Goal: Transaction & Acquisition: Obtain resource

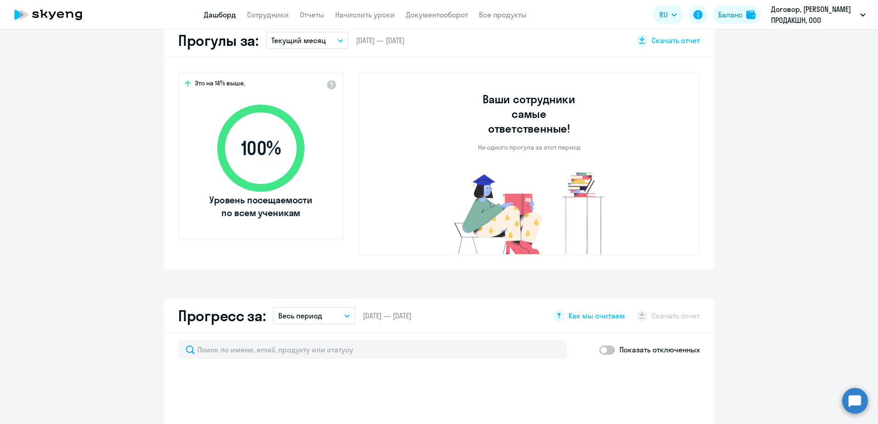
select select "30"
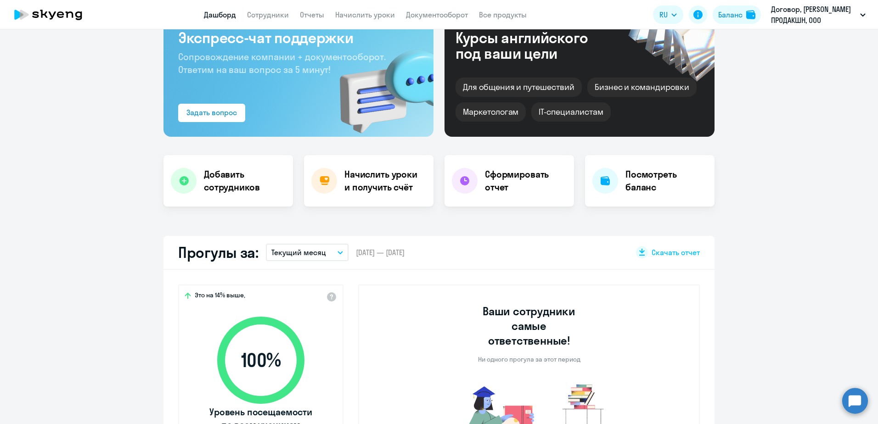
scroll to position [55, 0]
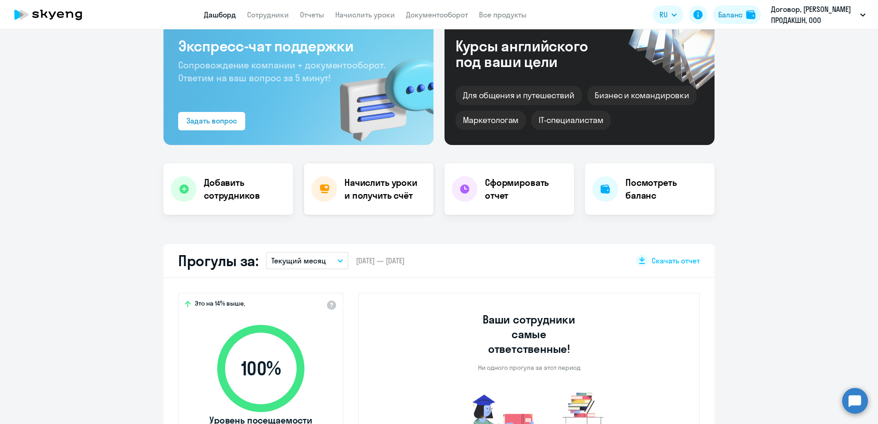
click at [365, 192] on h4 "Начислить уроки и получить счёт" at bounding box center [384, 189] width 80 height 26
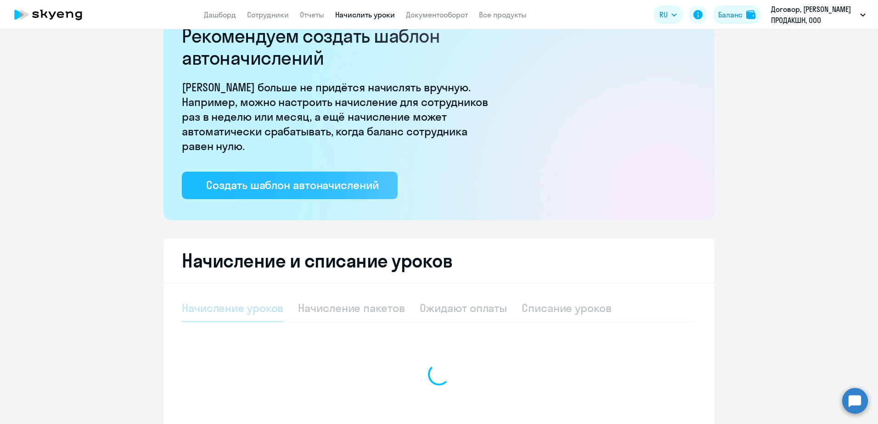
select select "10"
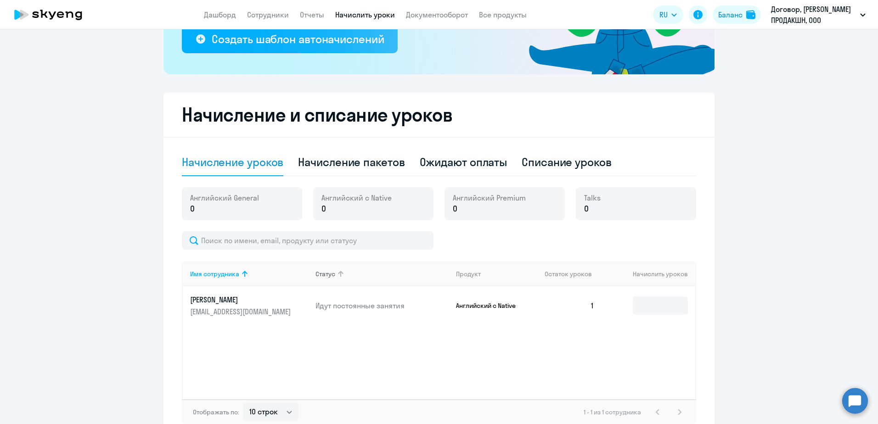
scroll to position [220, 0]
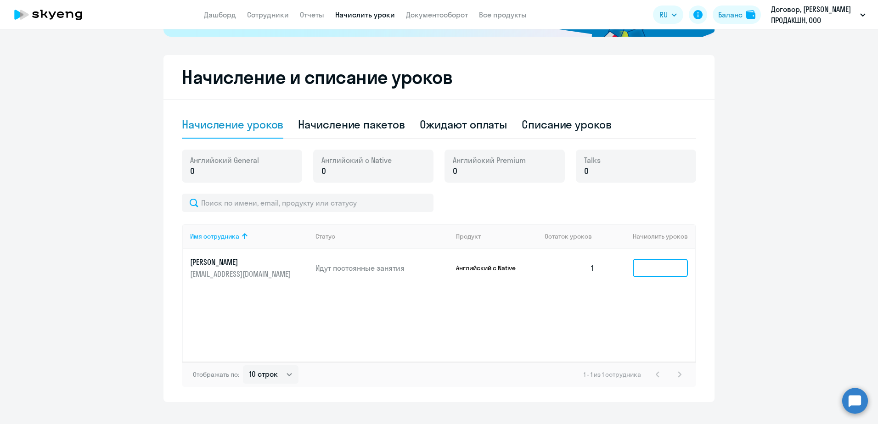
click at [652, 273] on input at bounding box center [660, 268] width 55 height 18
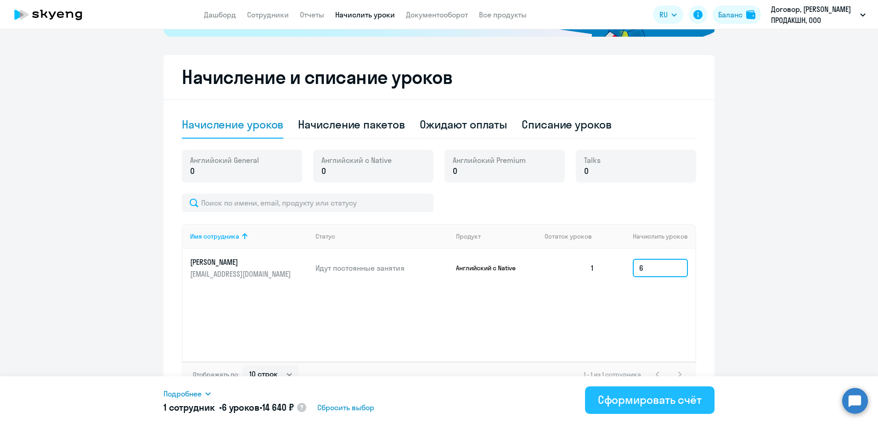
type input "6"
click at [629, 397] on div "Сформировать счёт" at bounding box center [650, 399] width 104 height 15
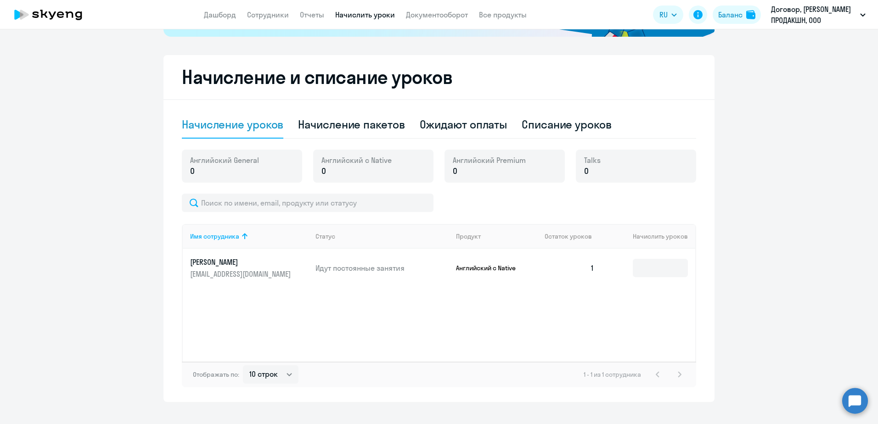
click at [495, 306] on div "Имя сотрудника Статус Продукт Остаток уроков [PERSON_NAME] уроков [PERSON_NAME]…" at bounding box center [439, 293] width 514 height 138
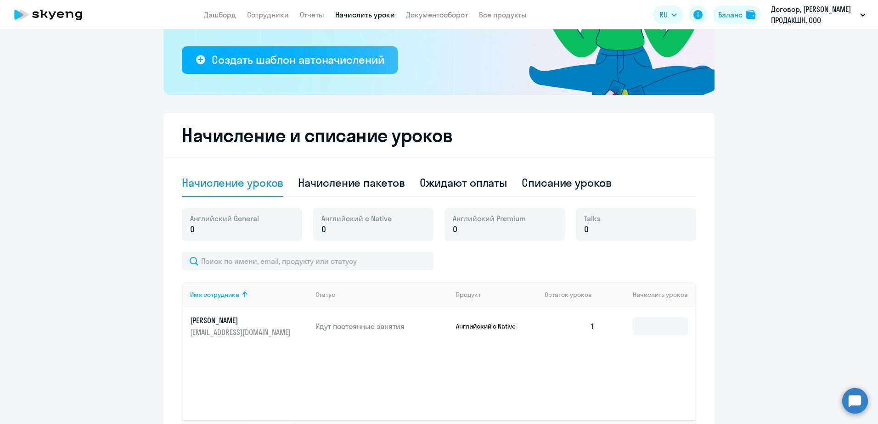
scroll to position [6, 0]
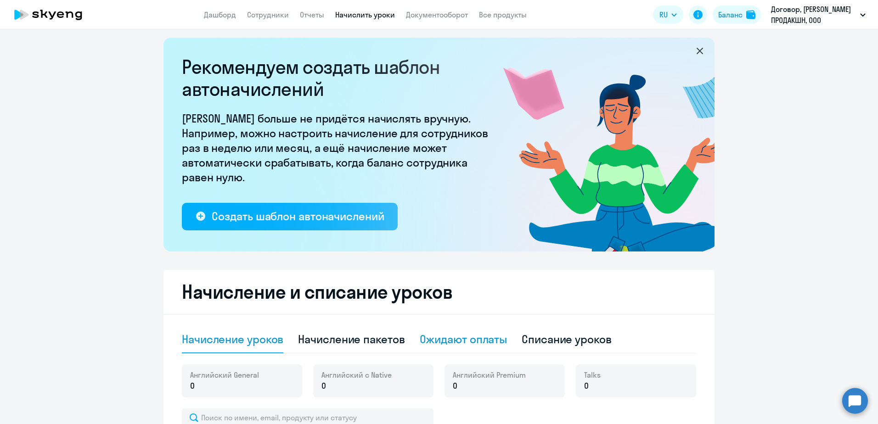
click at [460, 337] on div "Ожидают оплаты" at bounding box center [464, 339] width 88 height 15
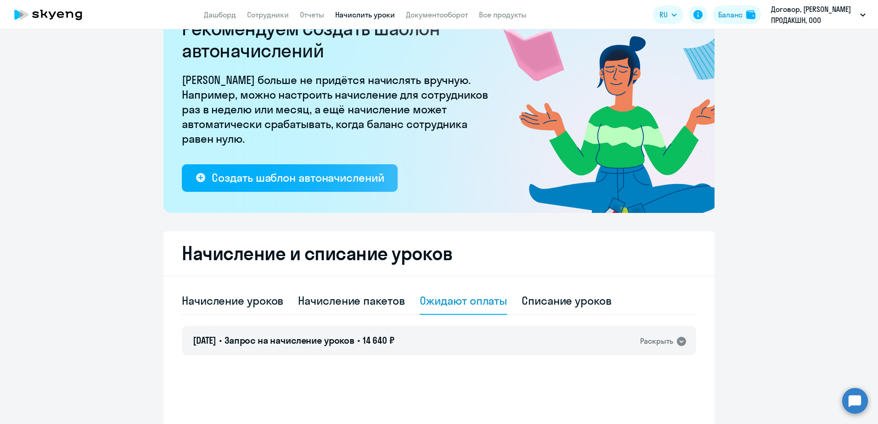
scroll to position [97, 0]
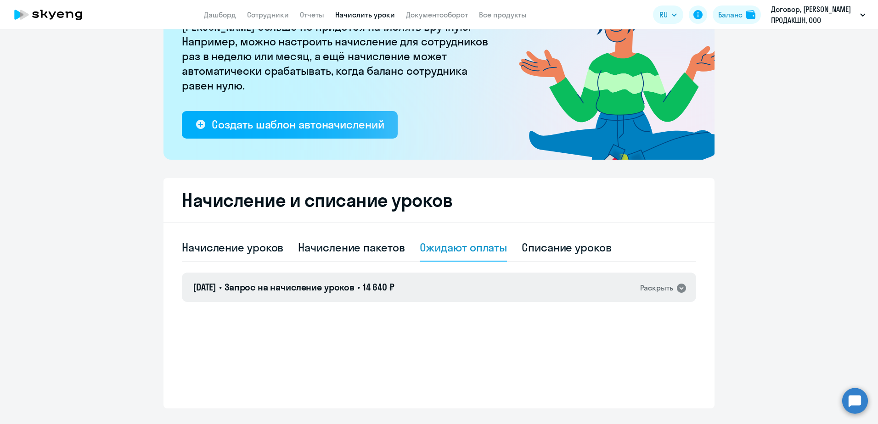
click at [647, 291] on div "Раскрыть" at bounding box center [656, 287] width 33 height 11
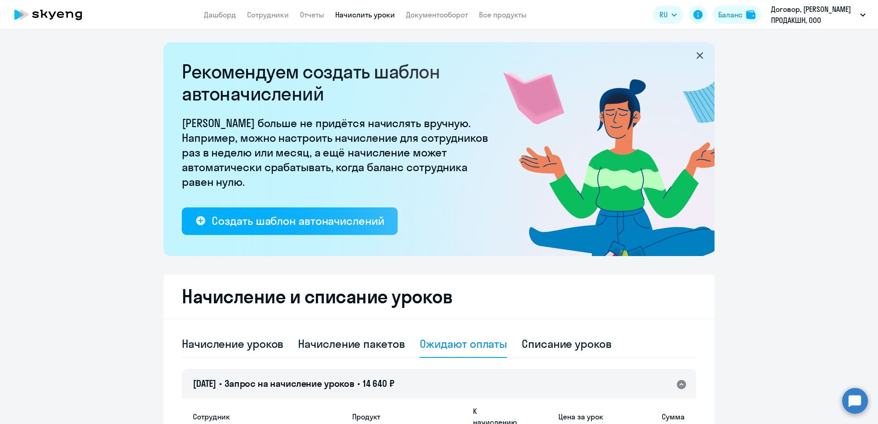
scroll to position [0, 0]
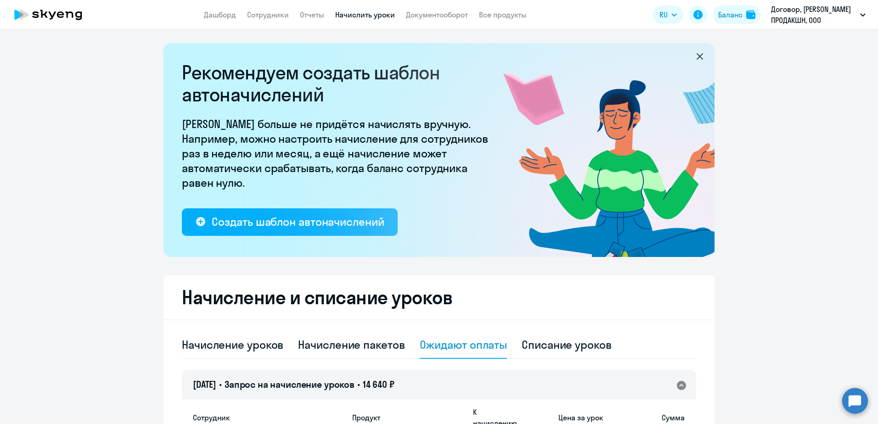
click at [425, 20] on app-header "Дашборд Сотрудники Отчеты Начислить уроки Документооборот Все продукты Дашборд …" at bounding box center [439, 14] width 878 height 29
click at [424, 17] on link "Документооборот" at bounding box center [437, 14] width 62 height 9
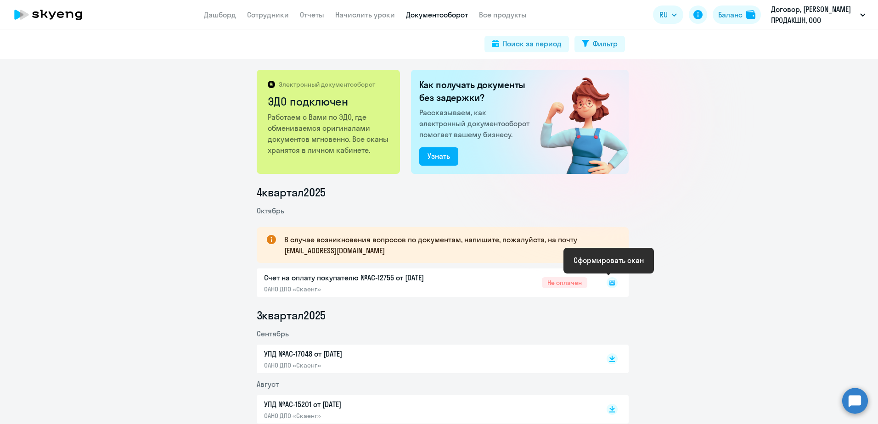
click at [609, 285] on icon at bounding box center [612, 283] width 6 height 6
click at [554, 281] on div "Счет на оплату покупателю №AC-12755 от [DATE] ОАНО ДПО «Скаенг» Не оплачен" at bounding box center [443, 283] width 372 height 28
click at [571, 284] on div "Счет на оплату покупателю №AC-12755 от [DATE] ОАНО ДПО «Скаенг» Не оплачен" at bounding box center [443, 283] width 372 height 28
click at [609, 284] on rect at bounding box center [611, 282] width 11 height 11
